Goal: Information Seeking & Learning: Check status

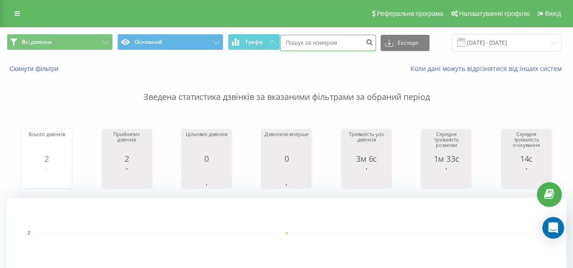
click at [292, 39] on input at bounding box center [328, 43] width 96 height 16
paste input "098 432 2298"
type input "098 432 2298"
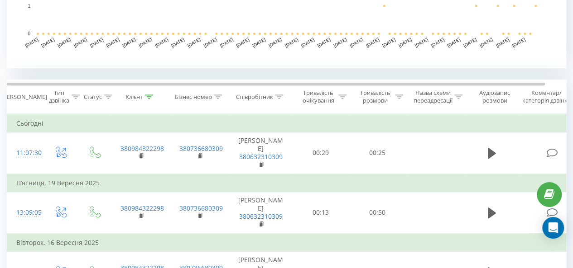
scroll to position [311, 0]
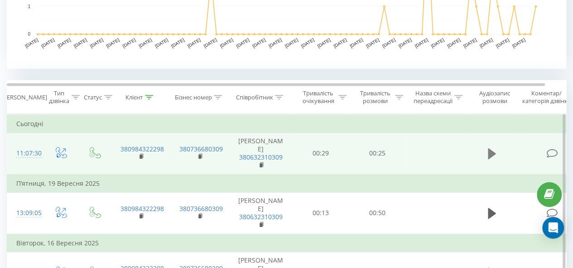
click at [489, 154] on icon at bounding box center [492, 153] width 8 height 11
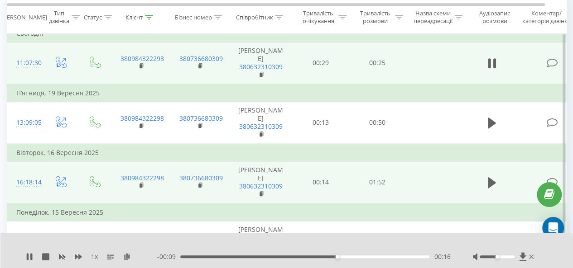
scroll to position [385, 0]
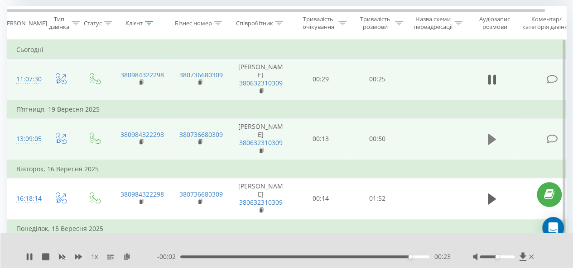
click at [488, 137] on icon at bounding box center [492, 139] width 8 height 11
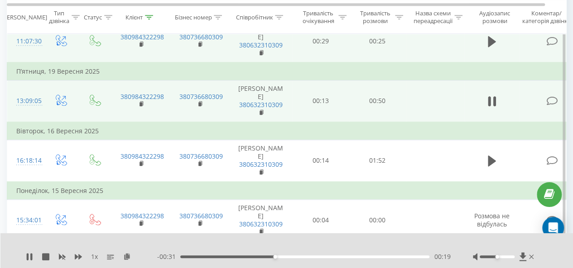
scroll to position [403, 0]
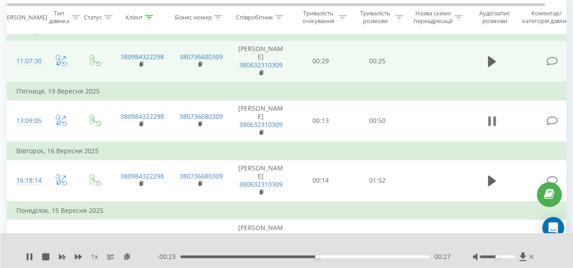
click at [496, 121] on button at bounding box center [492, 122] width 14 height 14
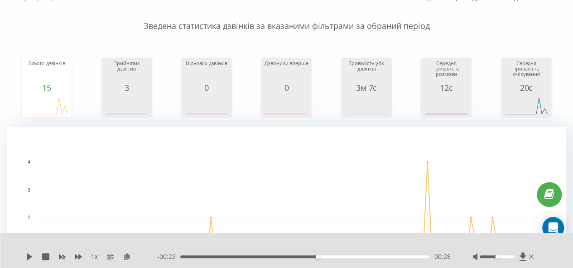
scroll to position [0, 0]
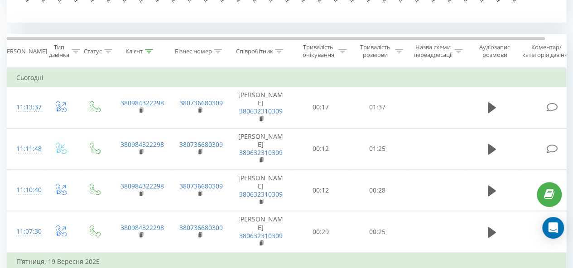
scroll to position [358, 0]
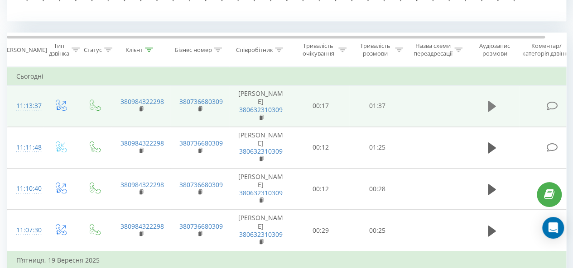
click at [493, 105] on icon at bounding box center [492, 106] width 8 height 11
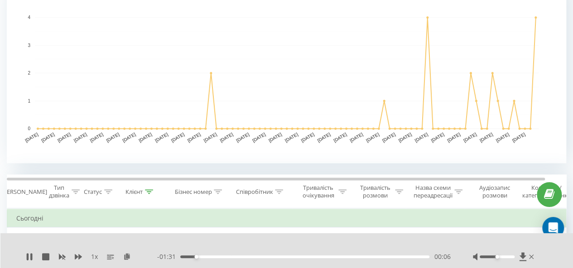
scroll to position [0, 0]
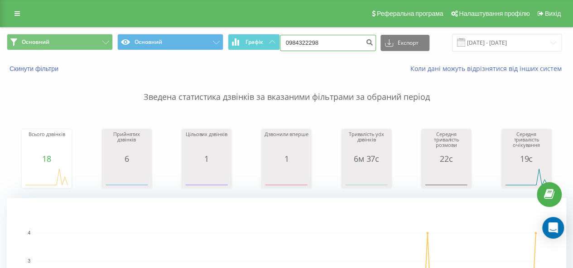
drag, startPoint x: 326, startPoint y: 43, endPoint x: 229, endPoint y: 23, distance: 99.4
click at [19, 10] on link at bounding box center [17, 13] width 16 height 13
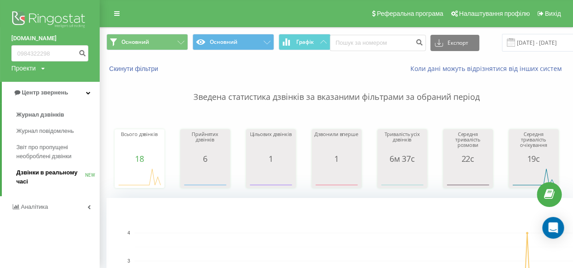
click at [56, 174] on span "Дзвінки в реальному часі" at bounding box center [50, 177] width 69 height 18
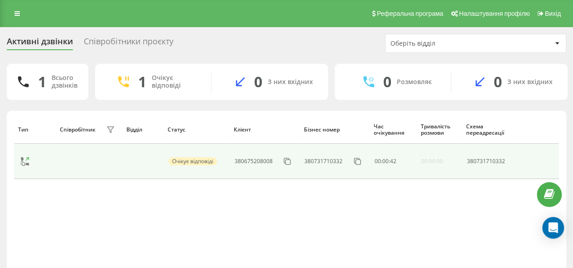
click at [185, 163] on div "Очікує відповіді" at bounding box center [192, 162] width 48 height 8
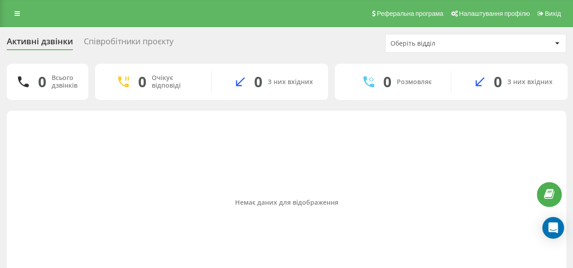
click at [14, 6] on div "Реферальна програма Налаштування профілю Вихід" at bounding box center [286, 13] width 573 height 27
click at [17, 14] on icon at bounding box center [16, 13] width 5 height 6
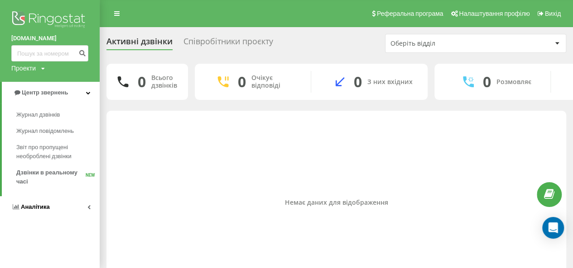
click at [42, 206] on span "Аналiтика" at bounding box center [35, 207] width 29 height 7
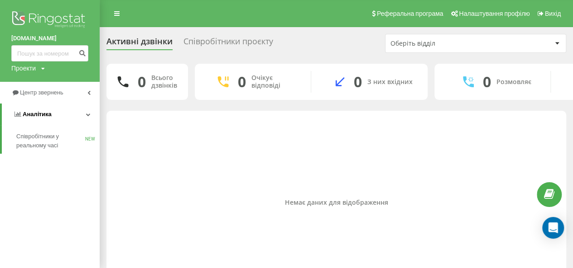
click at [48, 113] on span "Аналiтика" at bounding box center [37, 114] width 29 height 7
click at [62, 89] on span "Центр звернень" at bounding box center [43, 92] width 46 height 7
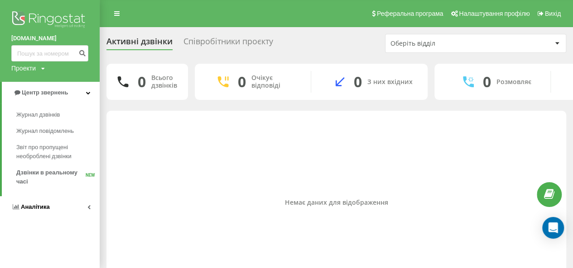
click at [47, 202] on link "Аналiтика" at bounding box center [50, 207] width 100 height 22
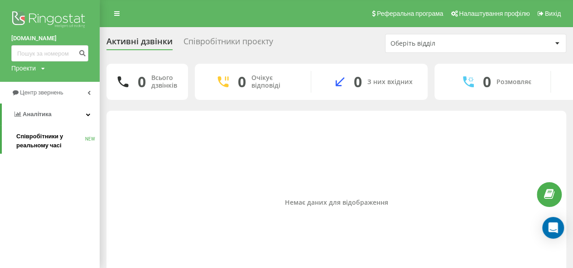
click at [52, 139] on span "Співробітники у реальному часі" at bounding box center [50, 141] width 69 height 18
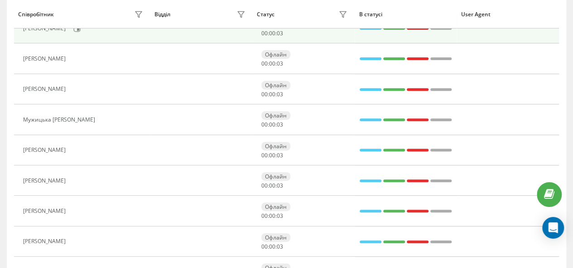
scroll to position [212, 0]
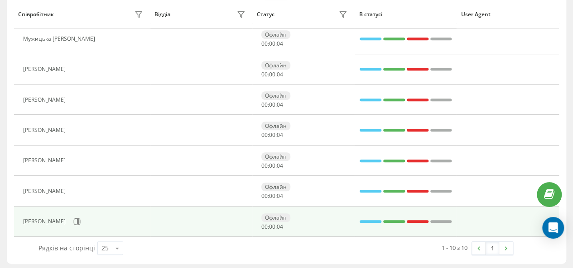
click at [278, 223] on span "04" at bounding box center [280, 227] width 6 height 8
click at [81, 219] on icon at bounding box center [76, 221] width 7 height 7
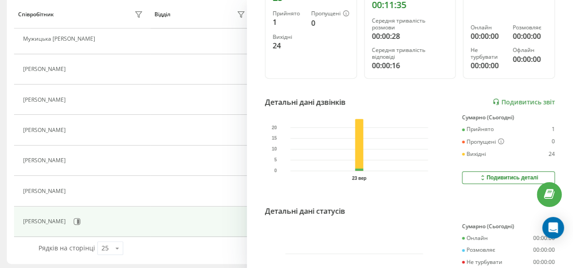
scroll to position [229, 0]
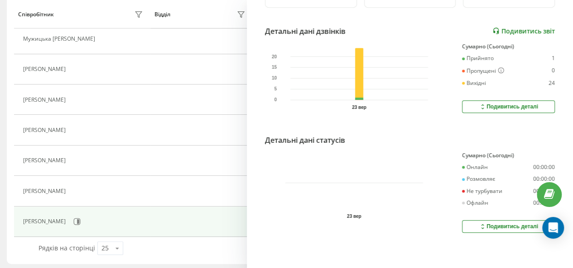
click at [519, 28] on link "Подивитись звіт" at bounding box center [523, 31] width 62 height 8
